Goal: Task Accomplishment & Management: Manage account settings

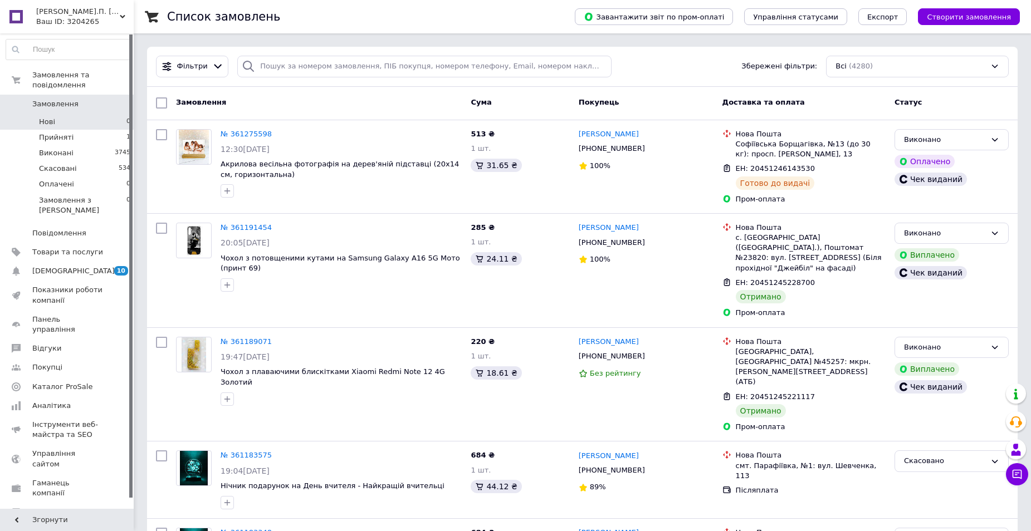
click at [54, 114] on li "Нові 0" at bounding box center [68, 122] width 137 height 16
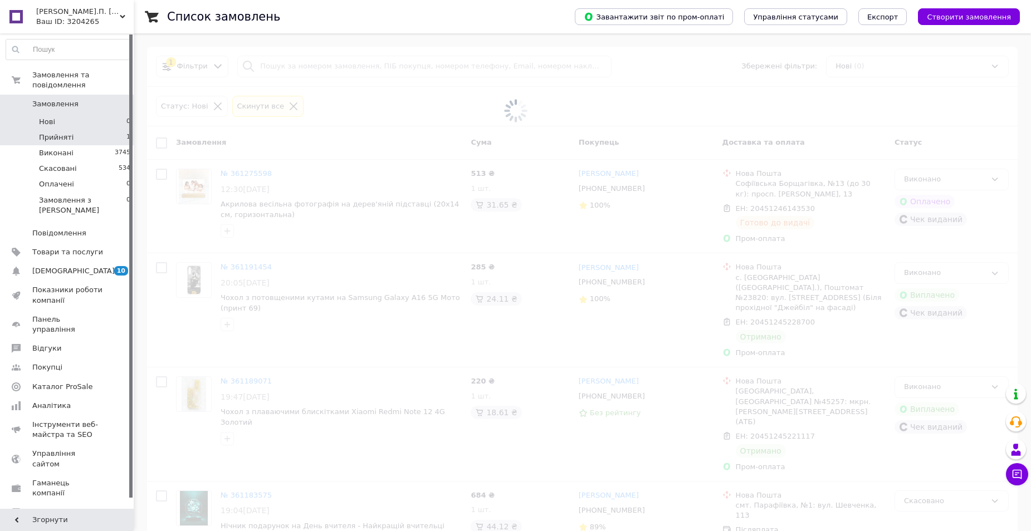
click at [53, 133] on span "Прийняті" at bounding box center [56, 138] width 35 height 10
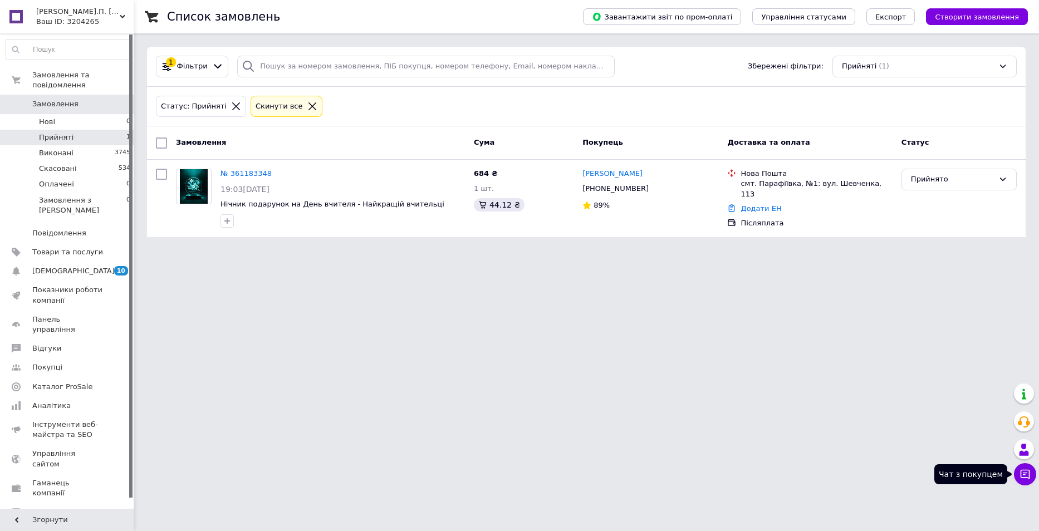
click at [1031, 480] on button "Чат з покупцем" at bounding box center [1025, 474] width 22 height 22
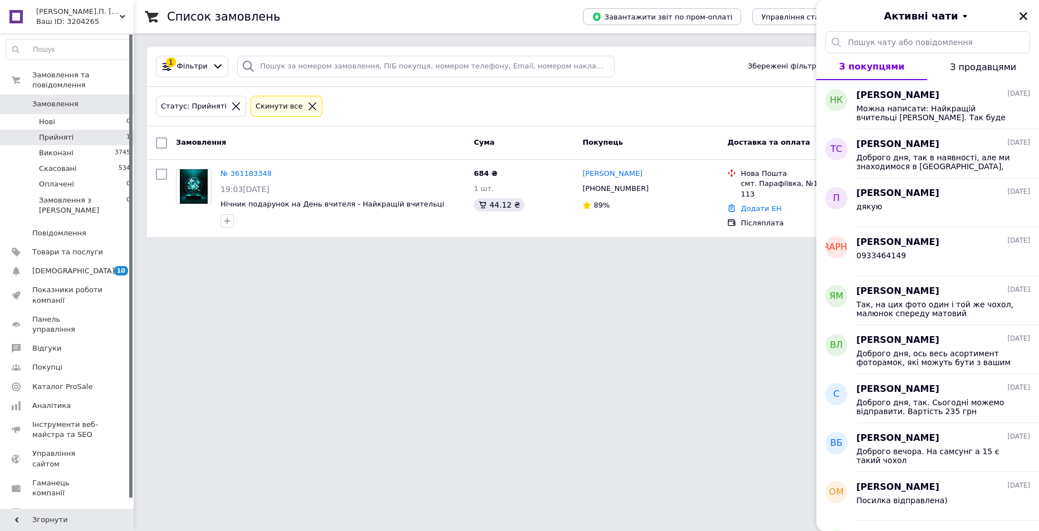
click at [1027, 19] on icon "Закрити" at bounding box center [1024, 16] width 8 height 8
